Goal: Find specific page/section: Find specific page/section

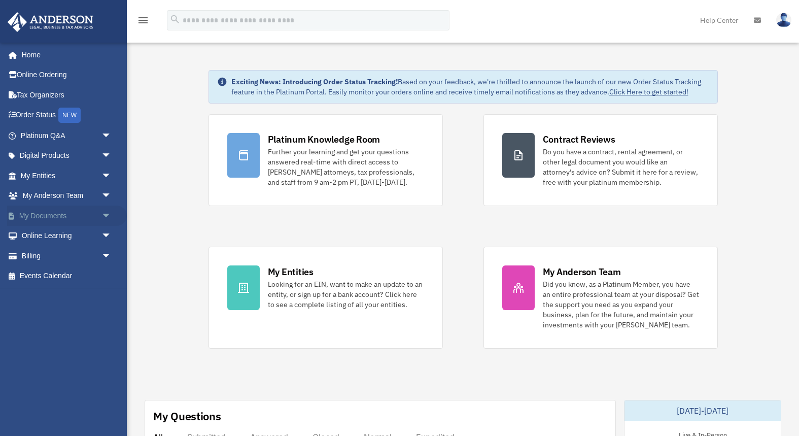
click at [109, 213] on span "arrow_drop_down" at bounding box center [111, 216] width 20 height 21
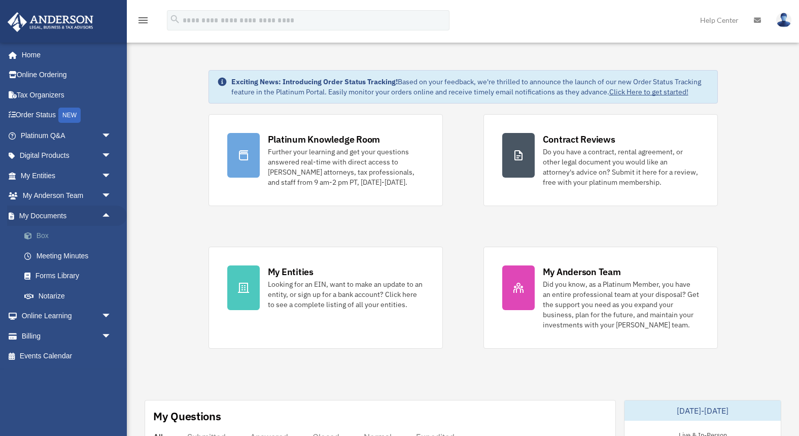
click at [53, 238] on link "Box" at bounding box center [70, 236] width 113 height 20
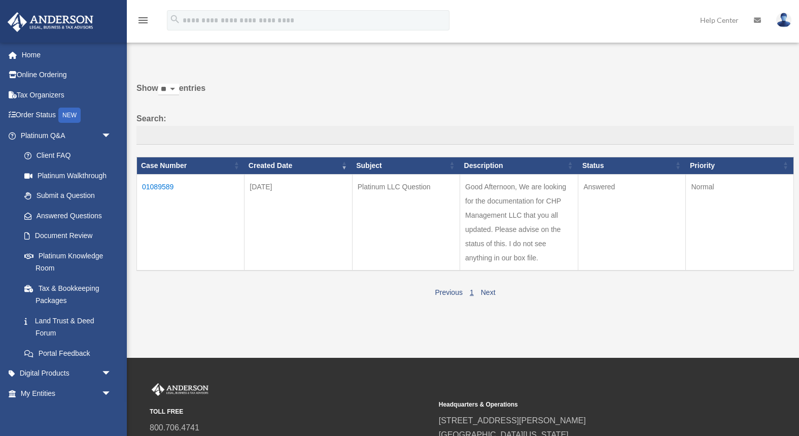
scroll to position [18, 0]
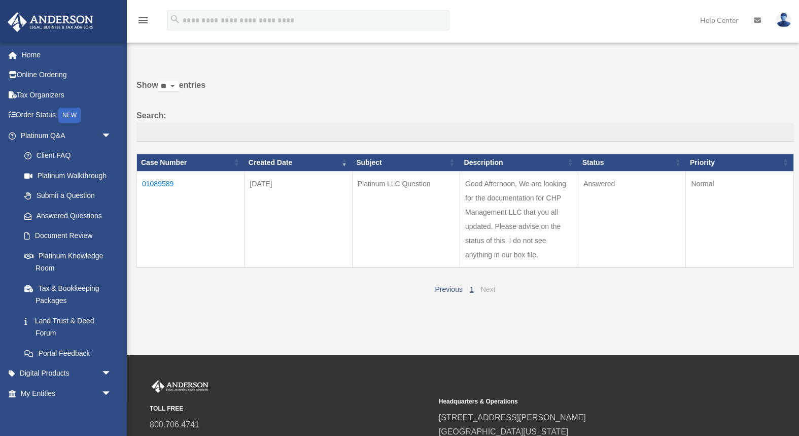
click at [490, 290] on link "Next" at bounding box center [488, 289] width 15 height 8
click at [165, 184] on td "01089589" at bounding box center [191, 219] width 108 height 96
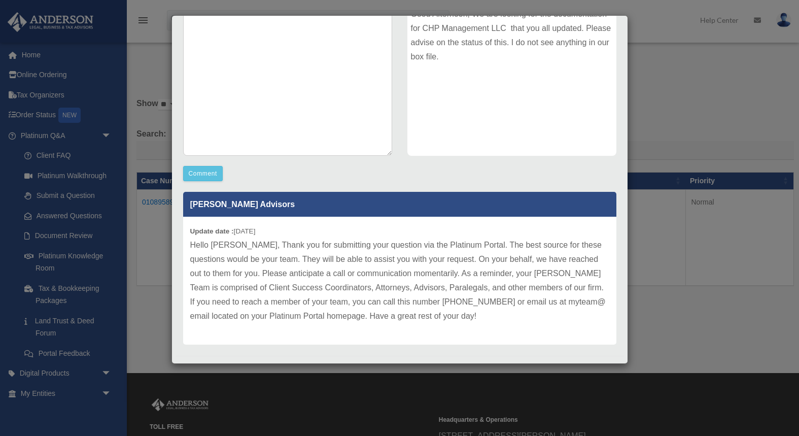
scroll to position [0, 0]
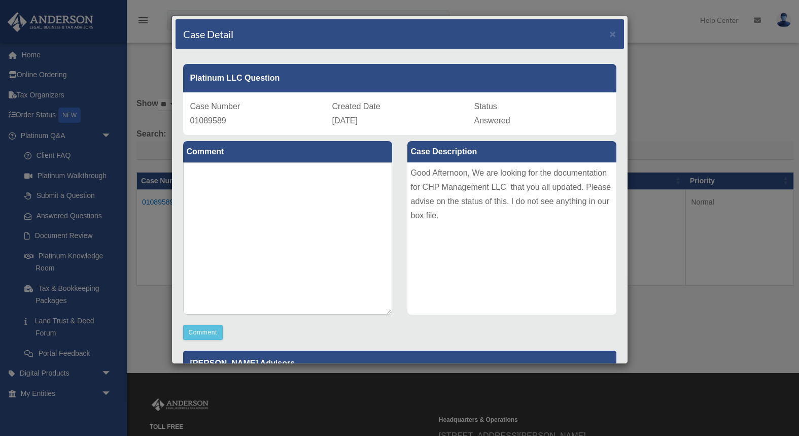
click at [156, 51] on div "Case Detail × Platinum LLC Question Case Number 01089589 Created Date August 26…" at bounding box center [399, 218] width 799 height 436
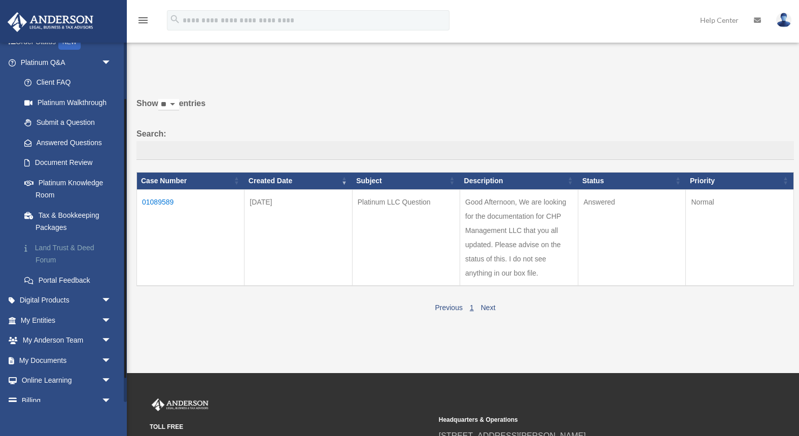
scroll to position [104, 0]
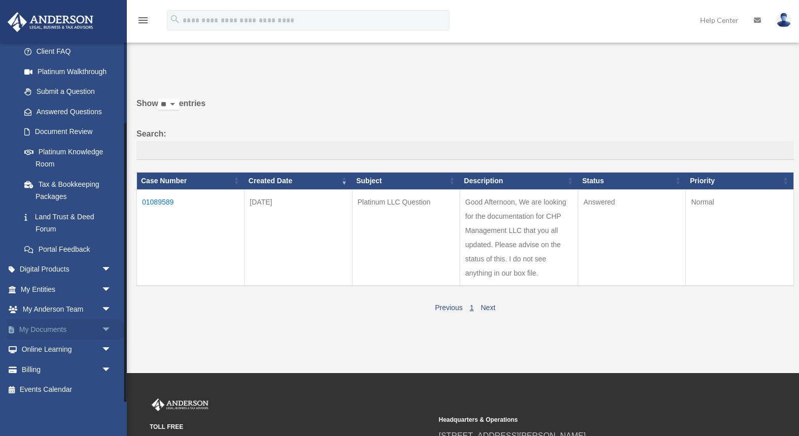
click at [50, 329] on link "My Documents arrow_drop_down" at bounding box center [67, 329] width 120 height 20
click at [110, 325] on span "arrow_drop_down" at bounding box center [111, 329] width 20 height 21
